Goal: Information Seeking & Learning: Check status

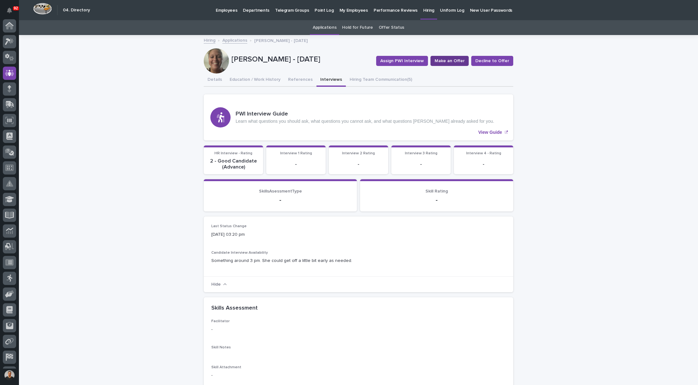
scroll to position [29, 0]
click at [290, 80] on button "References" at bounding box center [300, 80] width 32 height 13
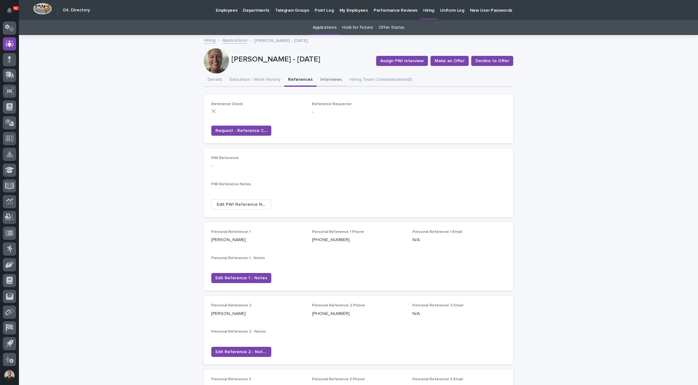
click at [321, 80] on button "Interviews" at bounding box center [330, 80] width 29 height 13
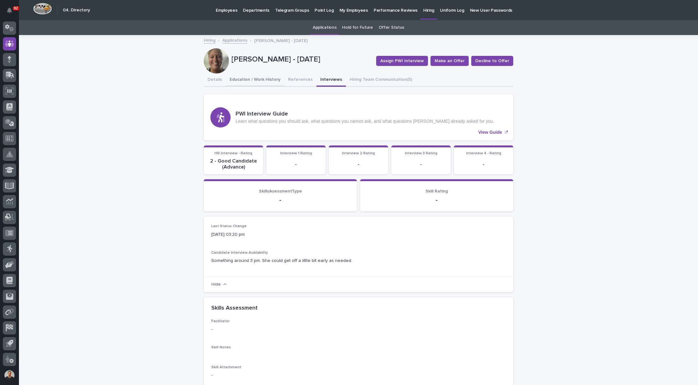
click at [250, 77] on button "Education / Work History" at bounding box center [255, 80] width 58 height 13
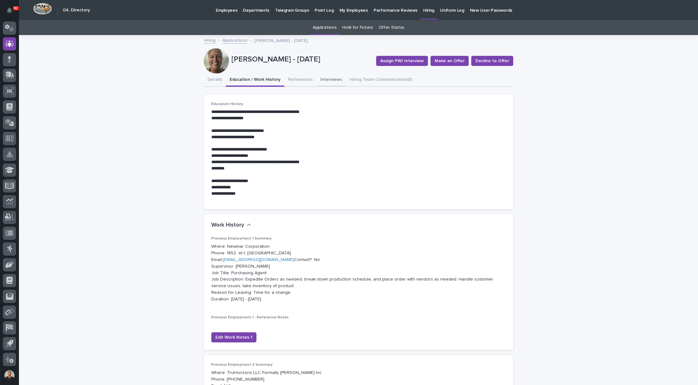
click at [328, 79] on button "Interviews" at bounding box center [330, 80] width 29 height 13
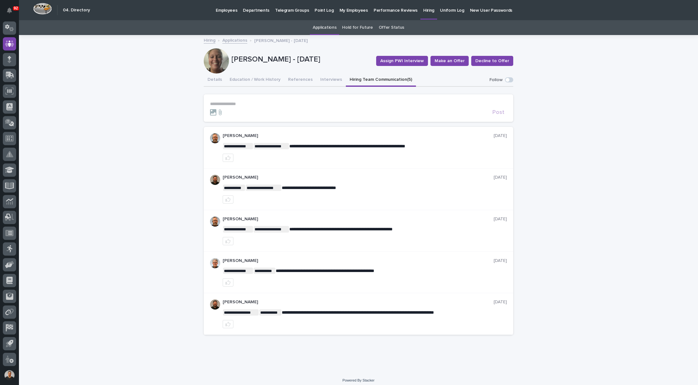
click at [356, 80] on button "Hiring Team Communication (5)" at bounding box center [381, 80] width 70 height 13
click at [321, 79] on button "Interviews" at bounding box center [330, 80] width 29 height 13
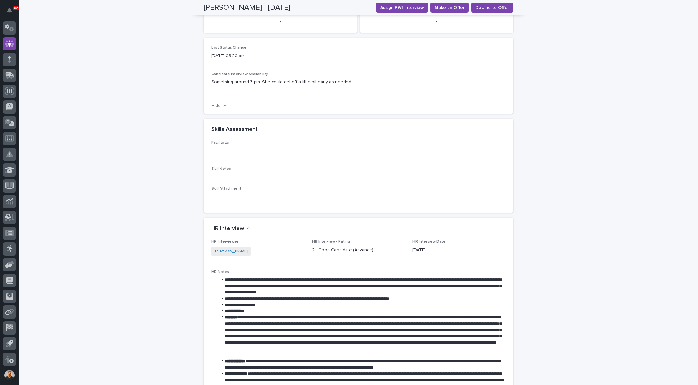
scroll to position [189, 0]
